Goal: Task Accomplishment & Management: Manage account settings

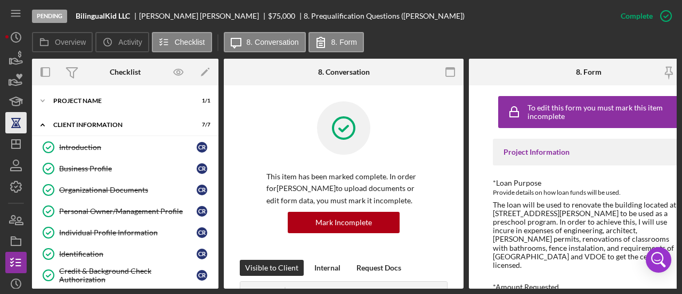
scroll to position [480, 0]
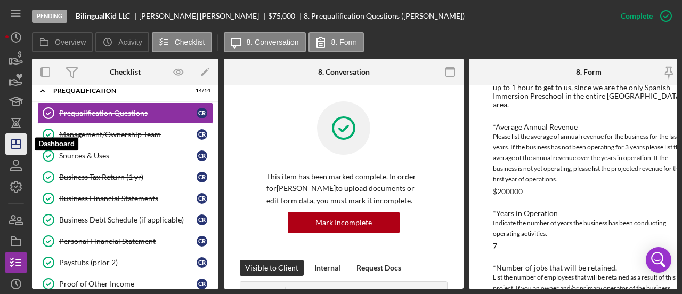
click at [13, 144] on icon "Icon/Dashboard" at bounding box center [16, 144] width 27 height 27
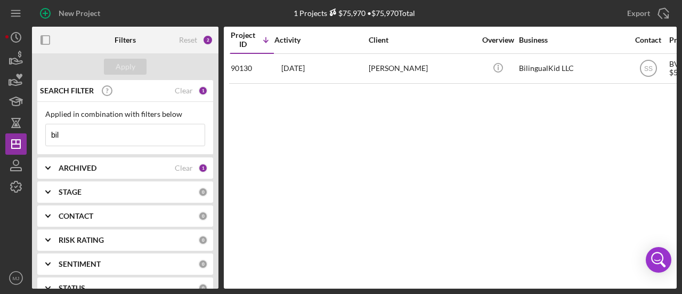
click at [66, 134] on input "bil" at bounding box center [125, 134] width 159 height 21
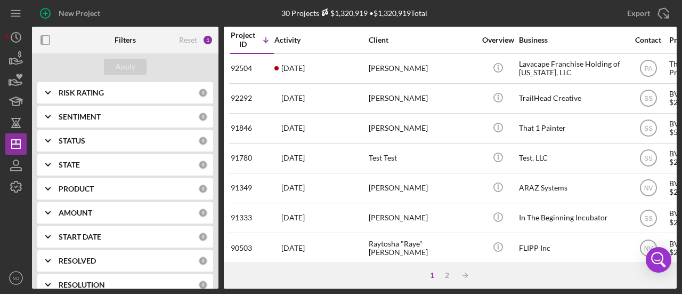
scroll to position [213, 0]
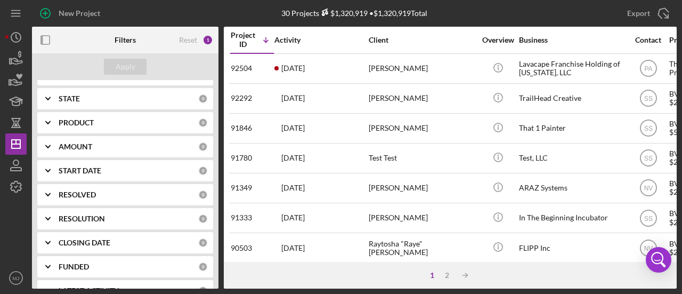
click at [96, 120] on div "PRODUCT" at bounding box center [129, 122] width 140 height 9
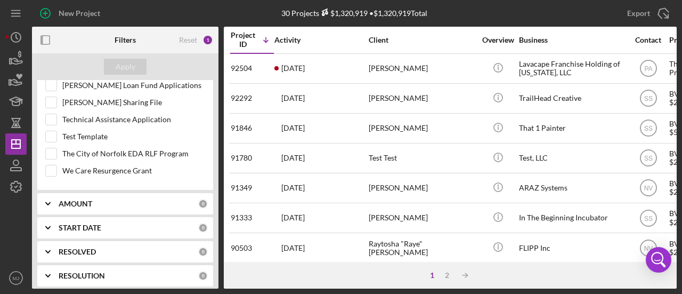
scroll to position [480, 0]
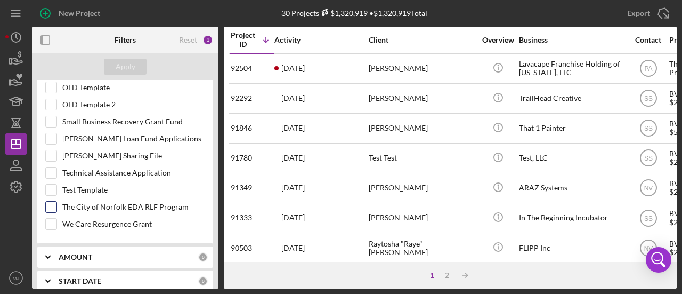
click at [47, 202] on input "The City of Norfolk EDA RLF Program" at bounding box center [51, 207] width 11 height 11
checkbox input "true"
click at [135, 66] on button "Apply" at bounding box center [125, 67] width 43 height 16
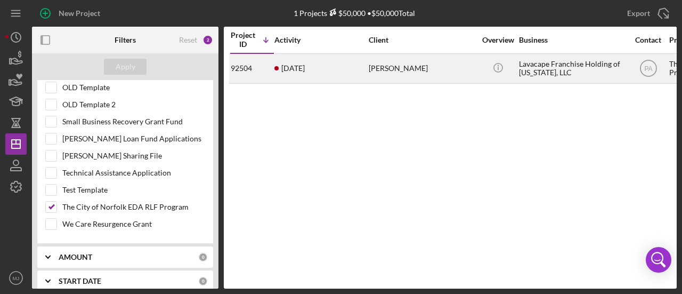
click at [398, 75] on div "[PERSON_NAME]" at bounding box center [422, 68] width 107 height 28
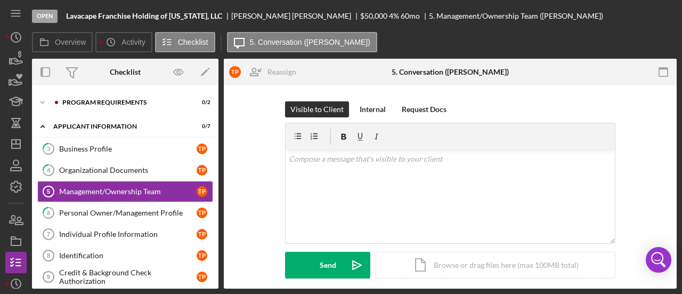
scroll to position [48, 0]
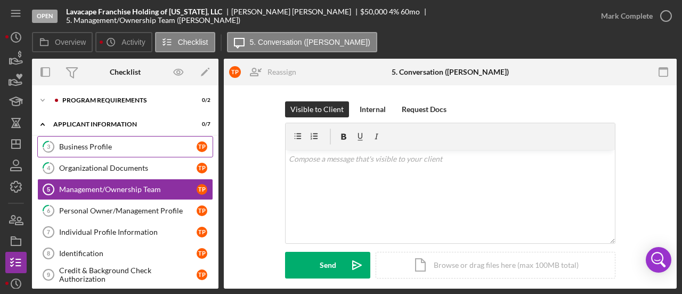
click at [90, 144] on div "Business Profile" at bounding box center [128, 146] width 138 height 9
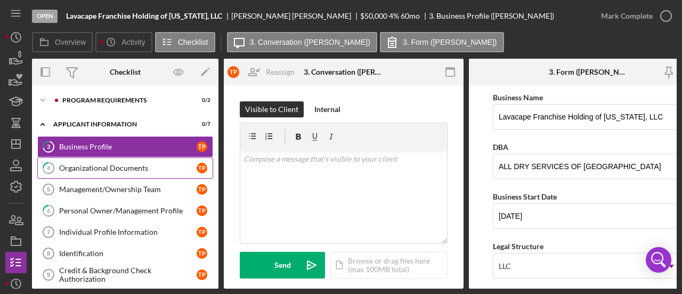
click at [91, 168] on div "Organizational Documents" at bounding box center [128, 168] width 138 height 9
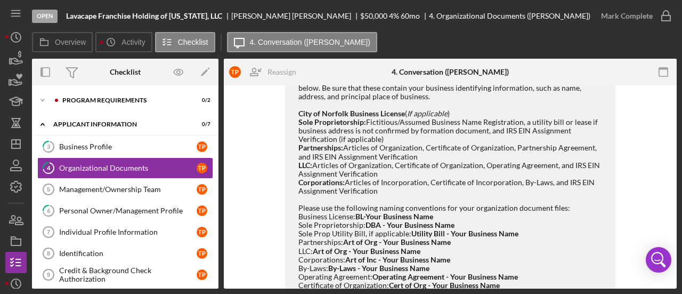
scroll to position [586, 0]
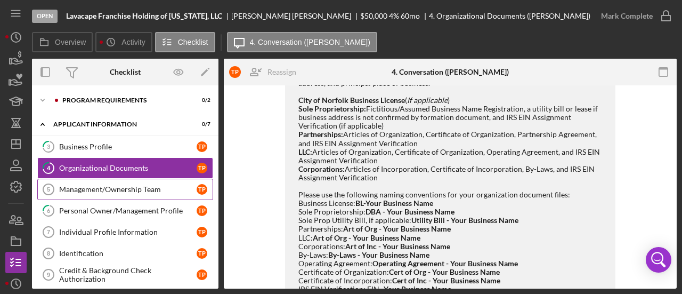
click at [95, 192] on link "Management/Ownership Team 5 Management/Ownership Team T P" at bounding box center [125, 189] width 176 height 21
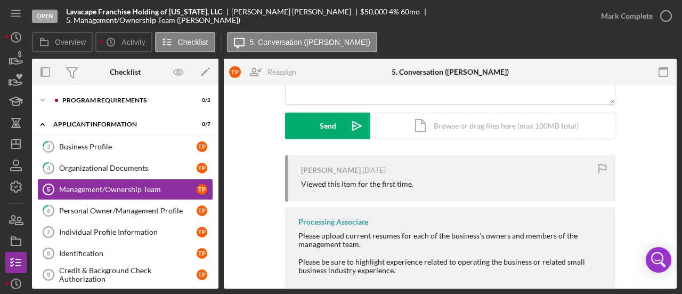
scroll to position [202, 0]
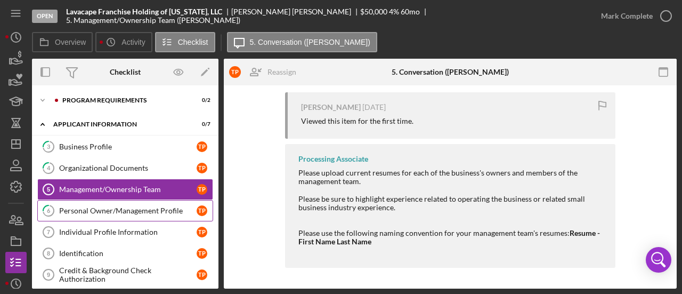
click at [106, 210] on div "Personal Owner/Management Profile" at bounding box center [128, 210] width 138 height 9
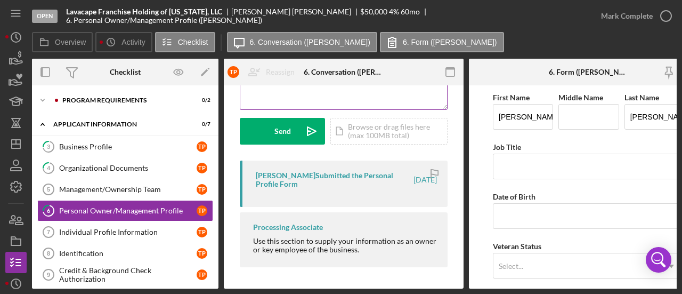
scroll to position [136, 0]
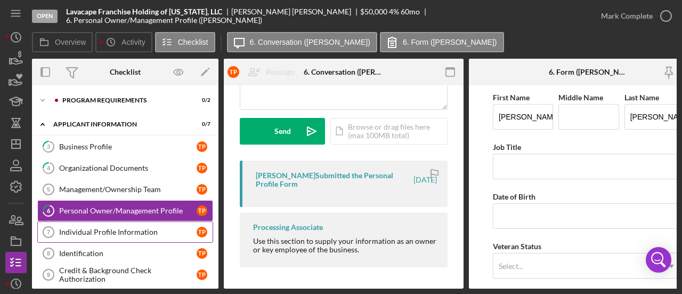
click at [107, 231] on div "Individual Profile Information" at bounding box center [128, 232] width 138 height 9
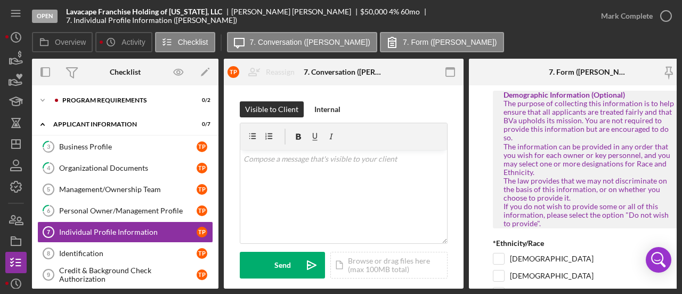
scroll to position [160, 0]
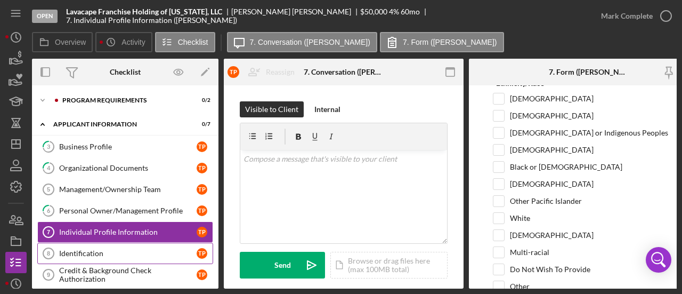
click at [86, 256] on link "Identification 8 Identification T P" at bounding box center [125, 253] width 176 height 21
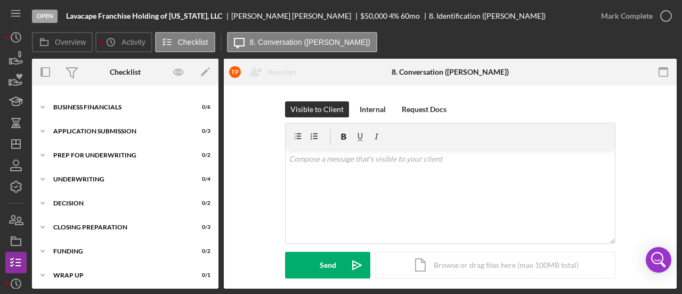
scroll to position [186, 0]
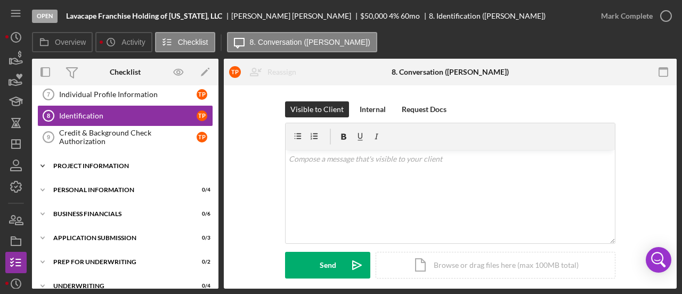
click at [82, 156] on div "Icon/Expander PROJECT INFORMATION 0 / 6" at bounding box center [125, 165] width 187 height 21
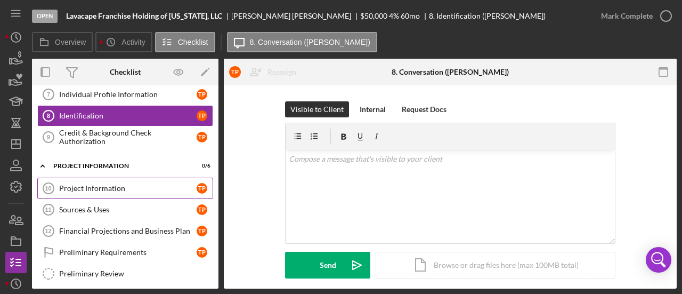
click at [95, 184] on div "Project Information" at bounding box center [128, 188] width 138 height 9
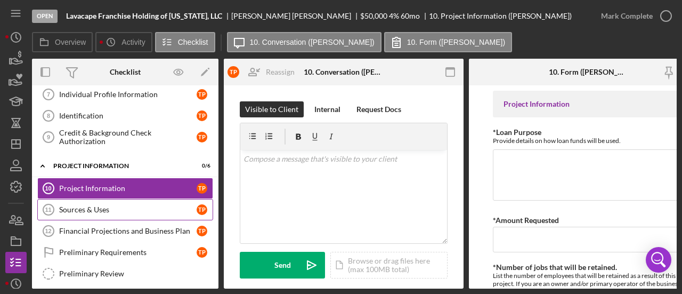
click at [93, 199] on link "Sources & Uses 11 Sources & Uses T P" at bounding box center [125, 209] width 176 height 21
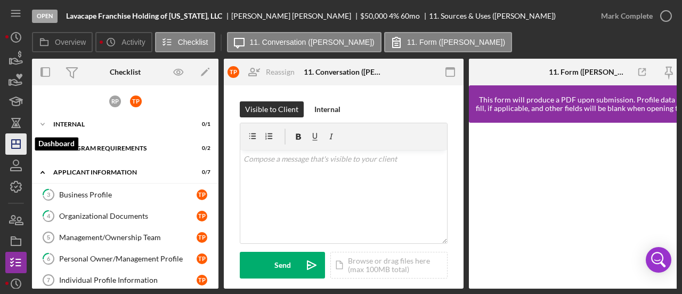
click at [15, 144] on line "button" at bounding box center [16, 144] width 9 height 0
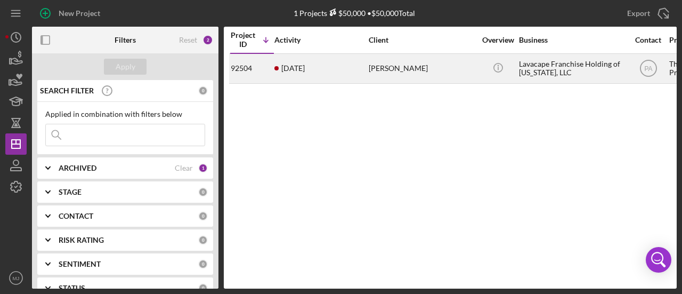
click at [299, 70] on time "[DATE]" at bounding box center [293, 68] width 23 height 9
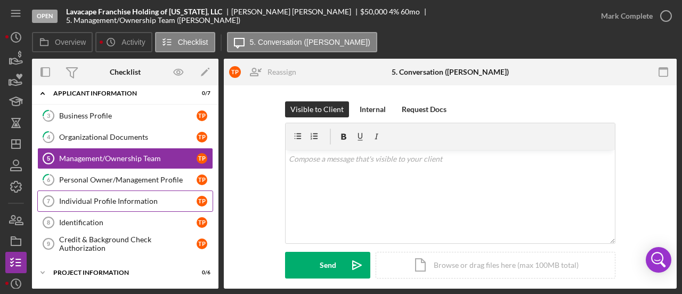
scroll to position [26, 0]
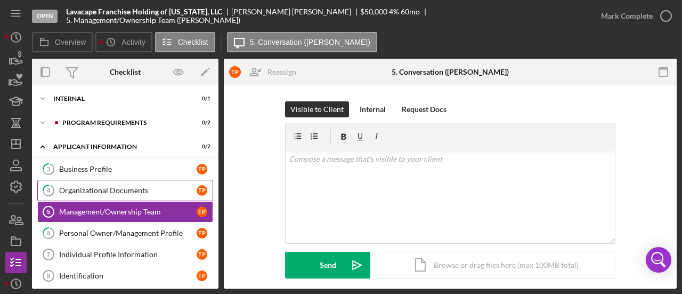
click at [120, 191] on div "Organizational Documents" at bounding box center [128, 190] width 138 height 9
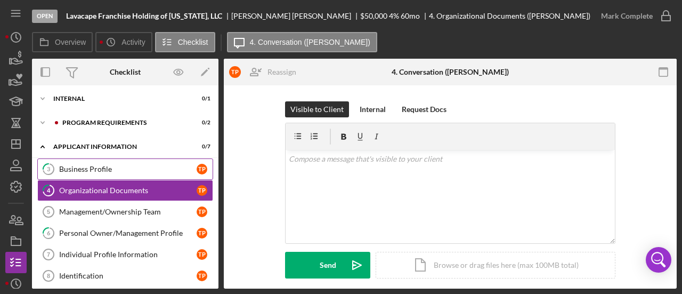
click at [98, 168] on div "Business Profile" at bounding box center [128, 169] width 138 height 9
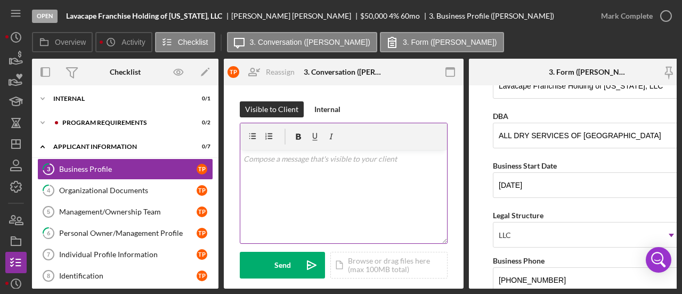
scroll to position [53, 0]
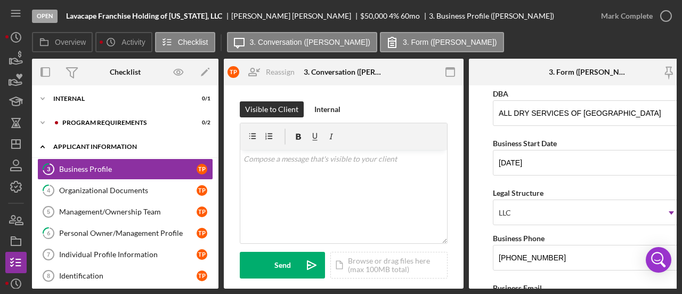
click at [66, 144] on div "APPLICANT INFORMATION" at bounding box center [129, 146] width 152 height 6
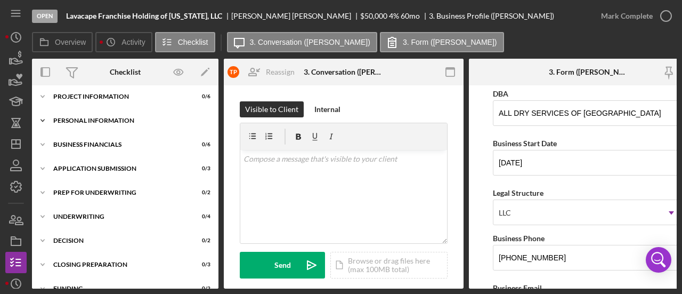
scroll to position [36, 0]
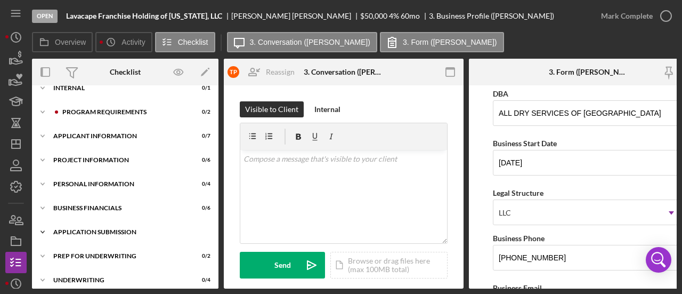
click at [116, 230] on div "Application Submission" at bounding box center [129, 232] width 152 height 6
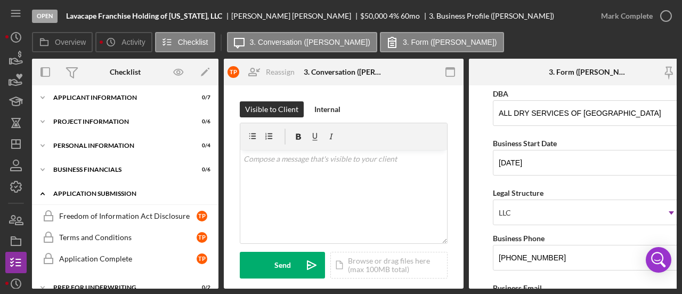
scroll to position [90, 0]
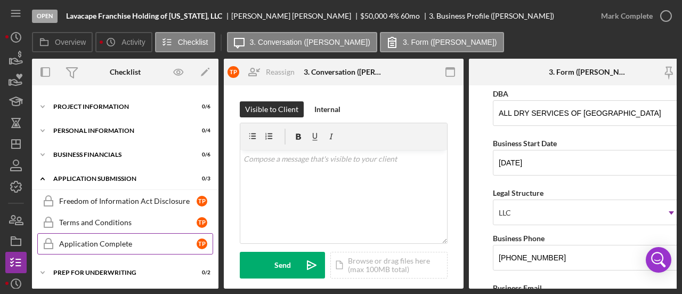
click at [116, 242] on div "Application Complete" at bounding box center [128, 243] width 138 height 9
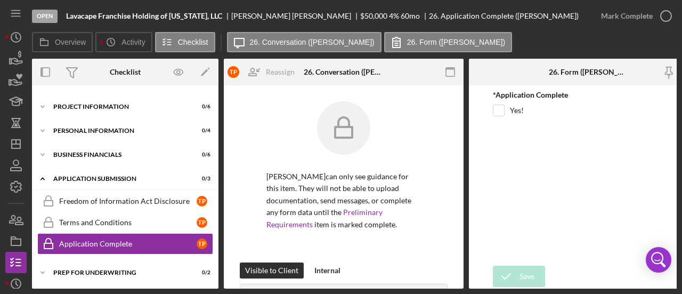
click at [29, 142] on nav "Icon/Menu Icon/Dashboard Dashboard Navigation Divider Mobile Checklist Navigati…" at bounding box center [18, 144] width 27 height 288
click at [18, 143] on icon "Icon/Dashboard" at bounding box center [16, 144] width 27 height 27
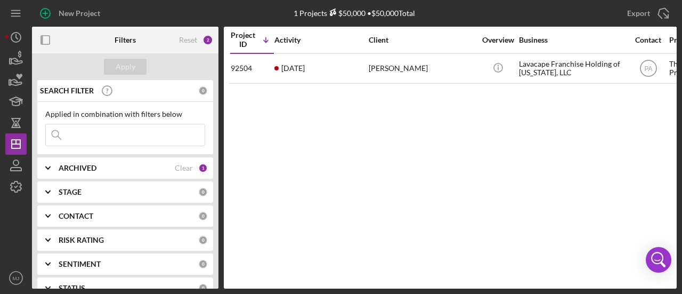
click at [110, 164] on div "ARCHIVED" at bounding box center [117, 168] width 116 height 9
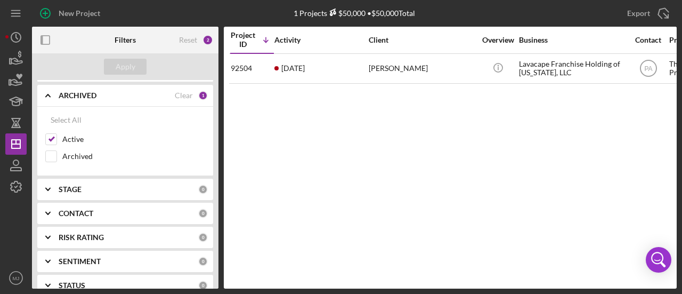
scroll to position [160, 0]
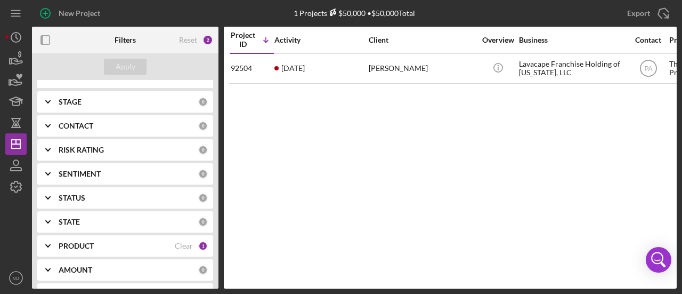
click at [91, 249] on div "PRODUCT Clear 1" at bounding box center [133, 245] width 149 height 21
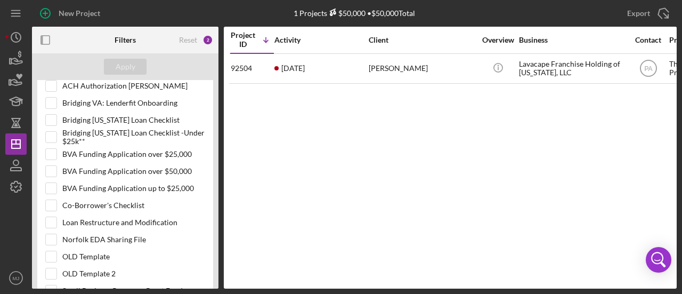
scroll to position [480, 0]
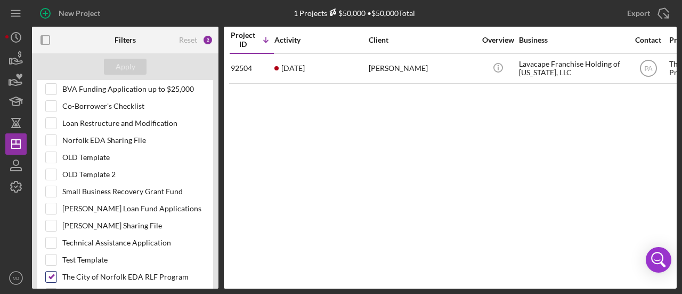
click at [50, 271] on input "The City of Norfolk EDA RLF Program" at bounding box center [51, 276] width 11 height 11
checkbox input "false"
click at [133, 65] on div "Apply" at bounding box center [126, 67] width 20 height 16
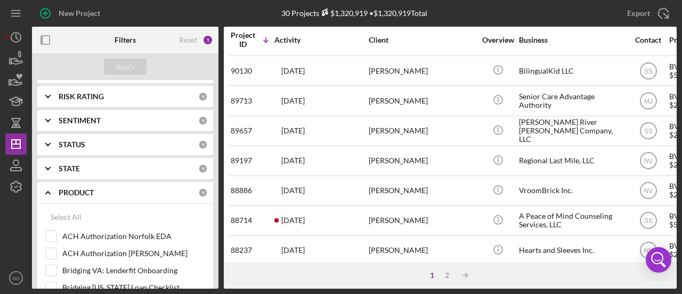
scroll to position [213, 0]
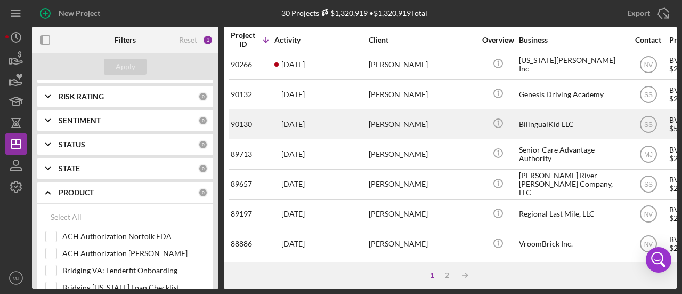
click at [391, 116] on div "[PERSON_NAME]" at bounding box center [422, 124] width 107 height 28
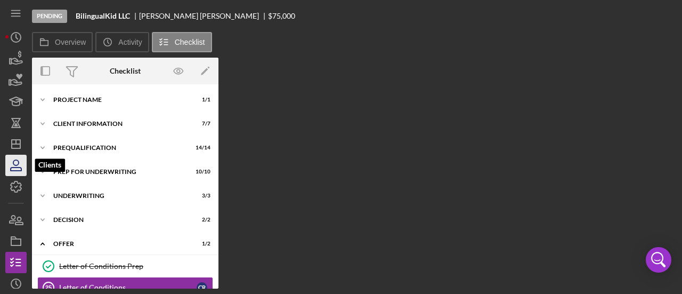
scroll to position [91, 0]
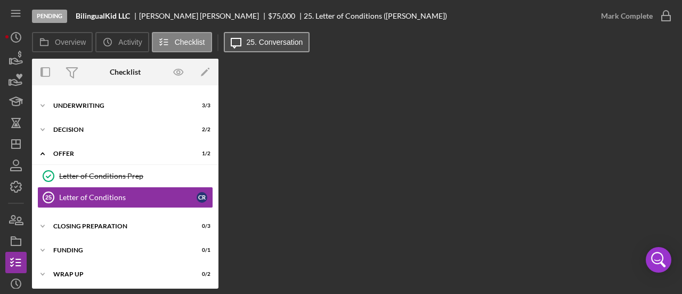
click at [256, 51] on button "Icon/Message 25. Conversation" at bounding box center [267, 42] width 86 height 20
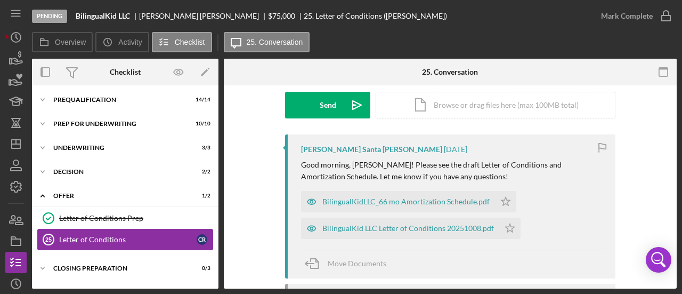
scroll to position [0, 0]
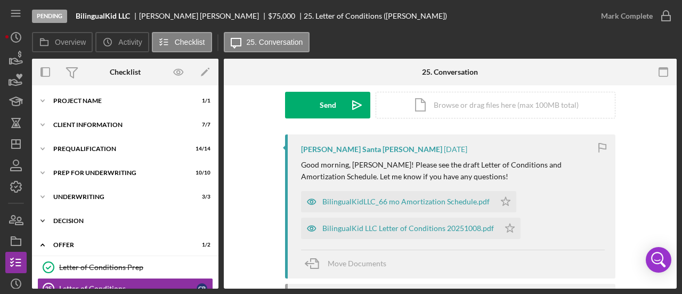
click at [73, 223] on div "Decision" at bounding box center [129, 221] width 152 height 6
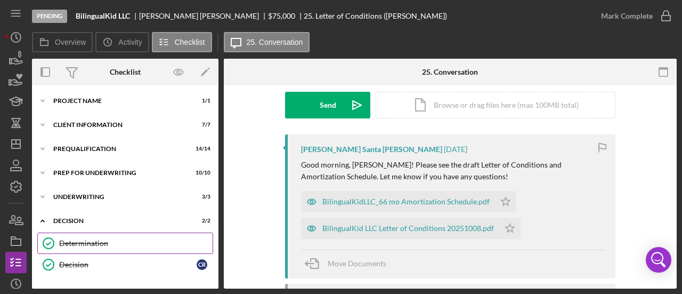
click at [77, 243] on div "Determination" at bounding box center [136, 243] width 154 height 9
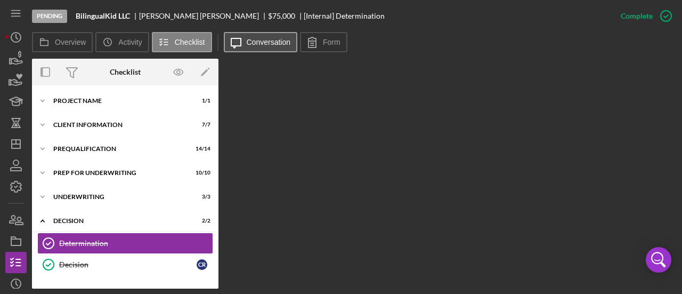
click at [253, 46] on button "Icon/Message Conversation" at bounding box center [261, 42] width 74 height 20
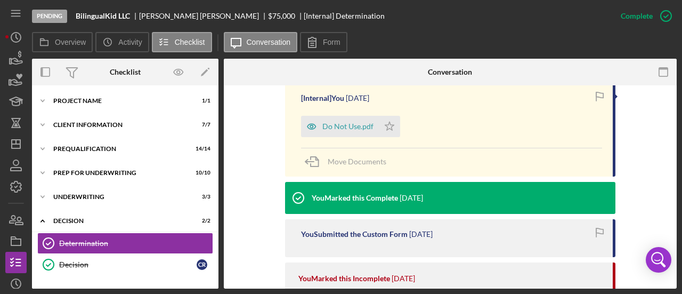
scroll to position [427, 0]
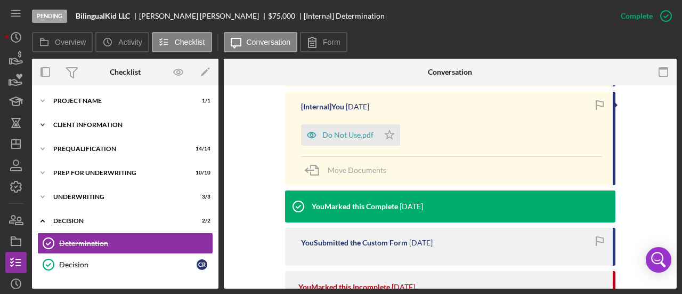
click at [98, 128] on div "Icon/Expander Client Information 7 / 7" at bounding box center [125, 124] width 187 height 21
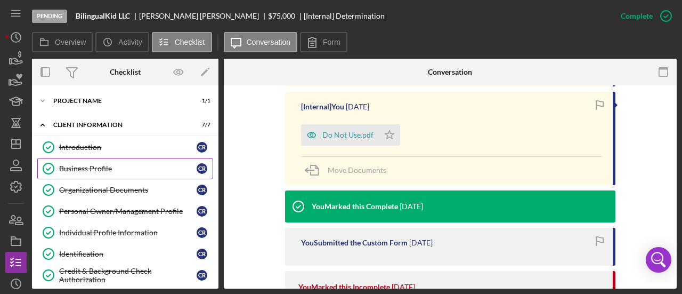
click at [91, 167] on div "Business Profile" at bounding box center [128, 168] width 138 height 9
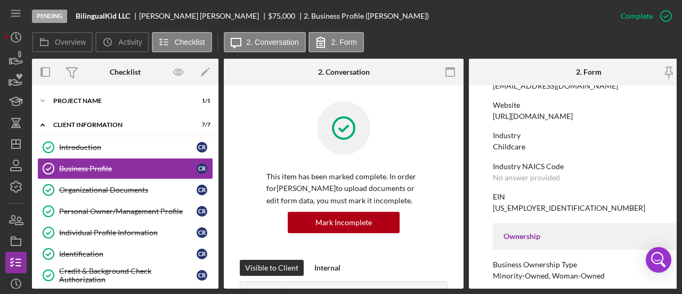
scroll to position [267, 0]
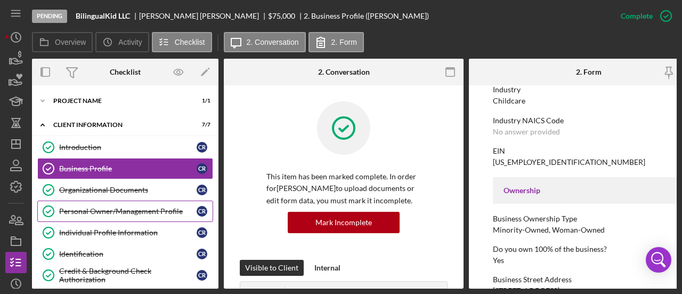
click at [112, 207] on div "Personal Owner/Management Profile" at bounding box center [128, 211] width 138 height 9
